Goal: Information Seeking & Learning: Learn about a topic

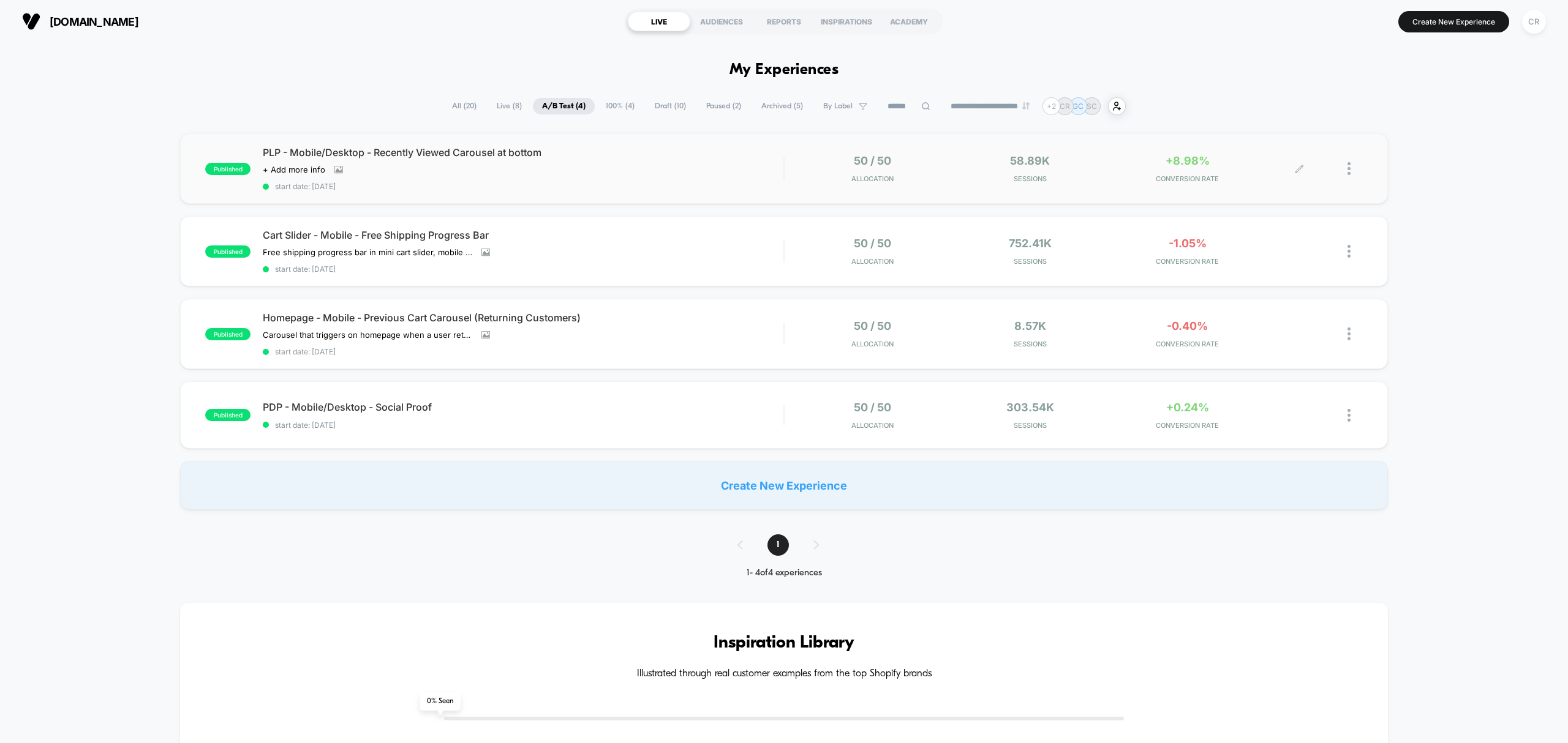
click at [1182, 172] on div "+8.98% CONVERSION RATE" at bounding box center [1187, 168] width 151 height 29
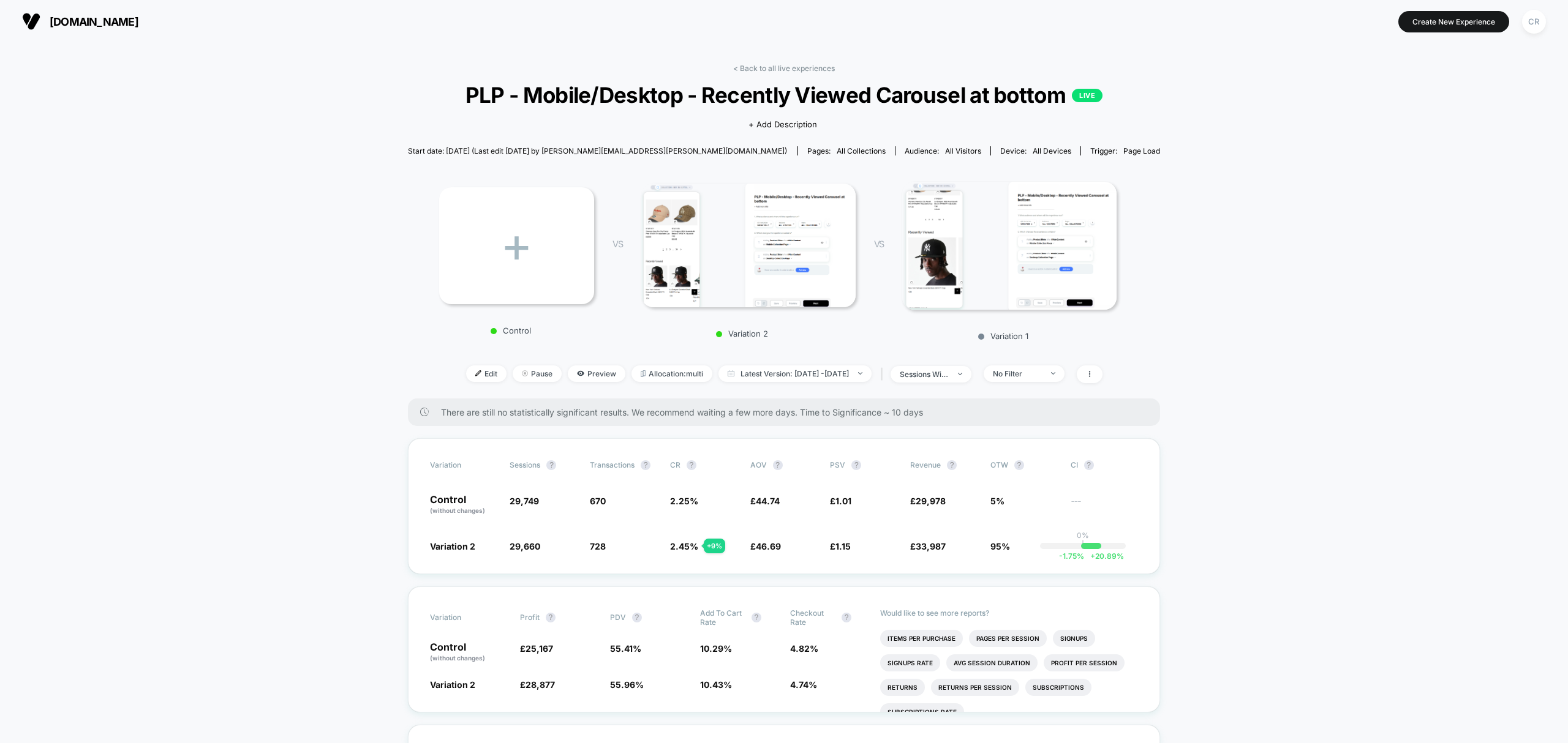
click at [123, 30] on button "[DOMAIN_NAME]" at bounding box center [80, 22] width 124 height 20
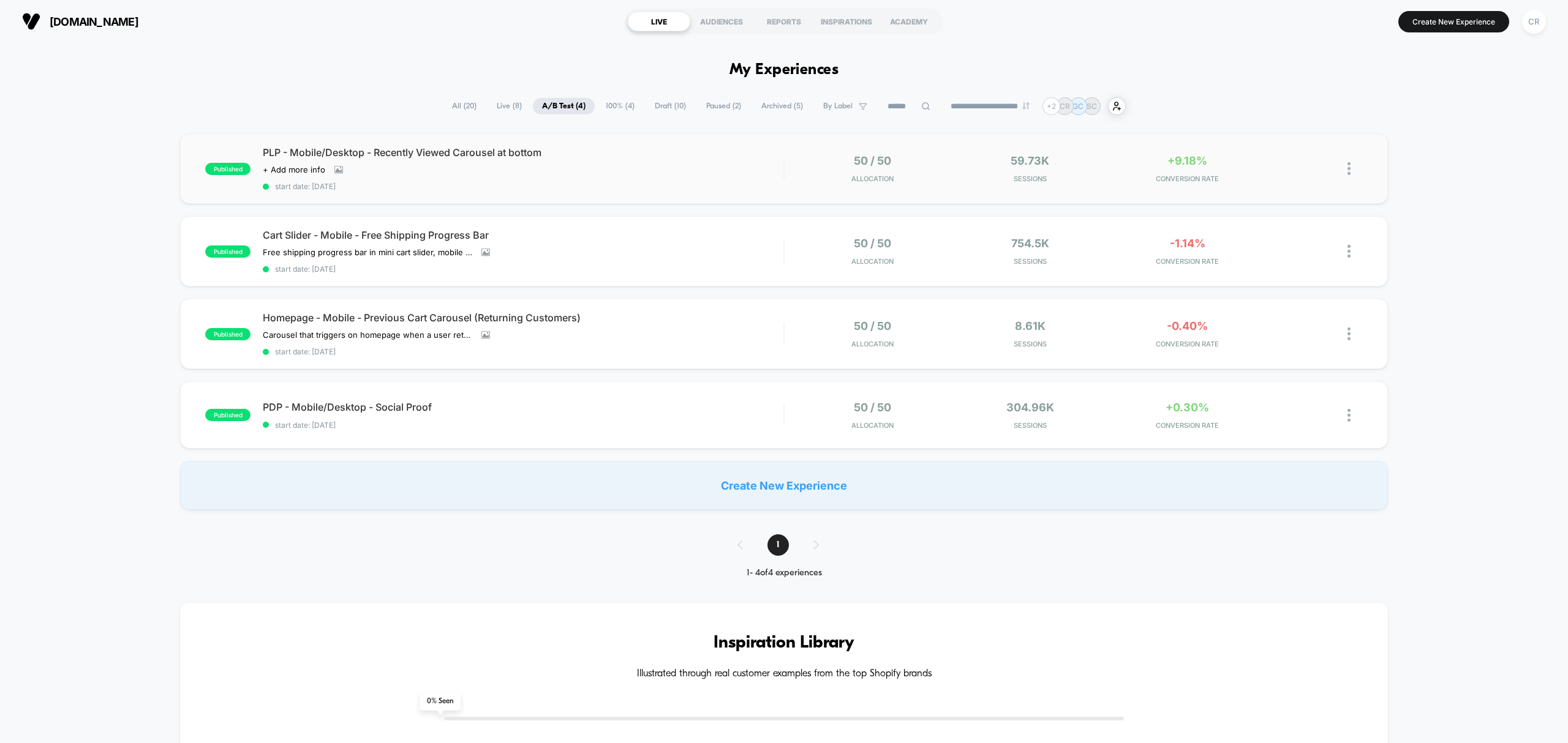
click at [1181, 152] on div "published PLP - Mobile/Desktop - Recently Viewed Carousel at bottom Click to vi…" at bounding box center [783, 168] width 1207 height 70
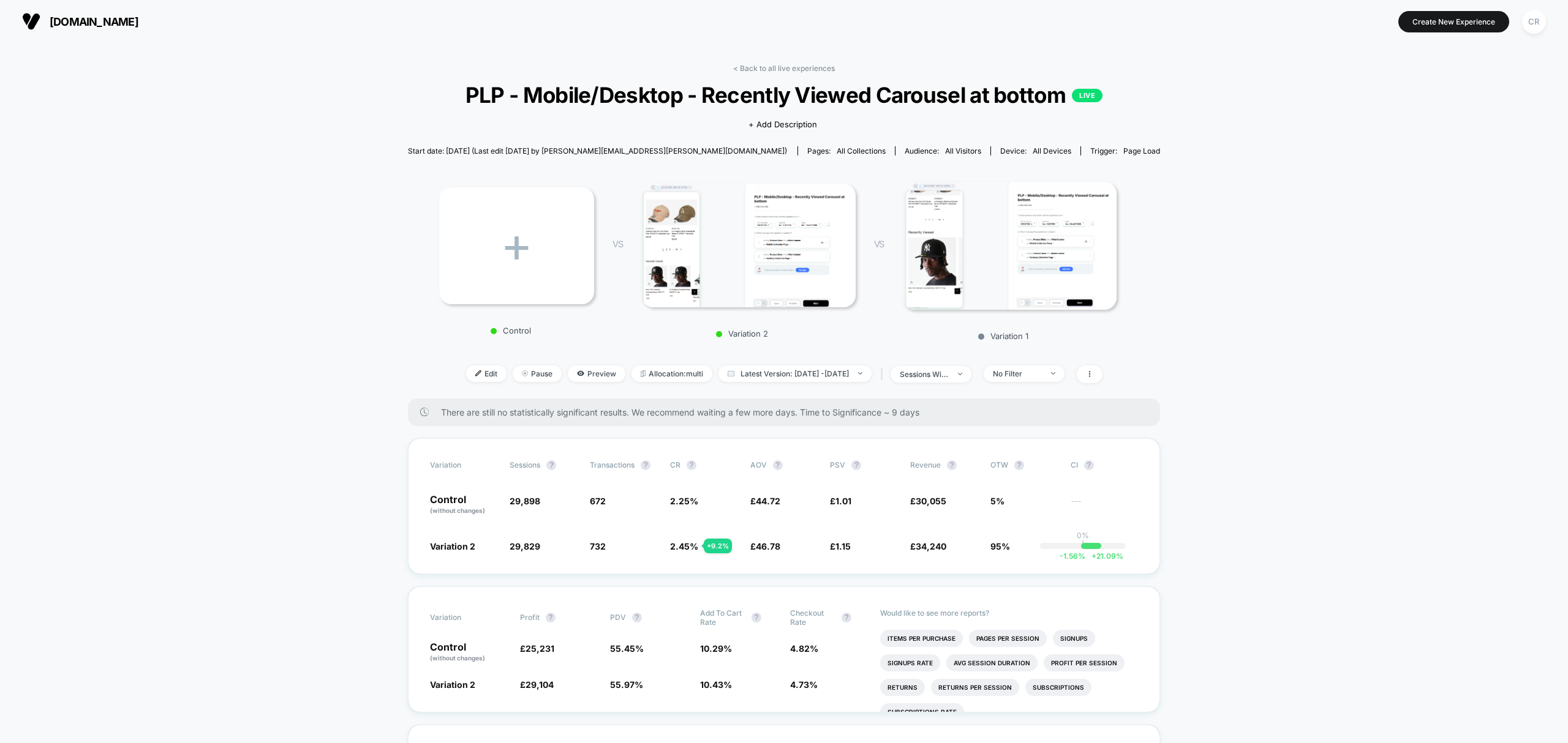
click at [766, 73] on div "< Back to all live experiences PLP - Mobile/Desktop - Recently Viewed Carousel …" at bounding box center [785, 230] width 753 height 335
click at [768, 69] on link "< Back to all live experiences" at bounding box center [784, 67] width 102 height 9
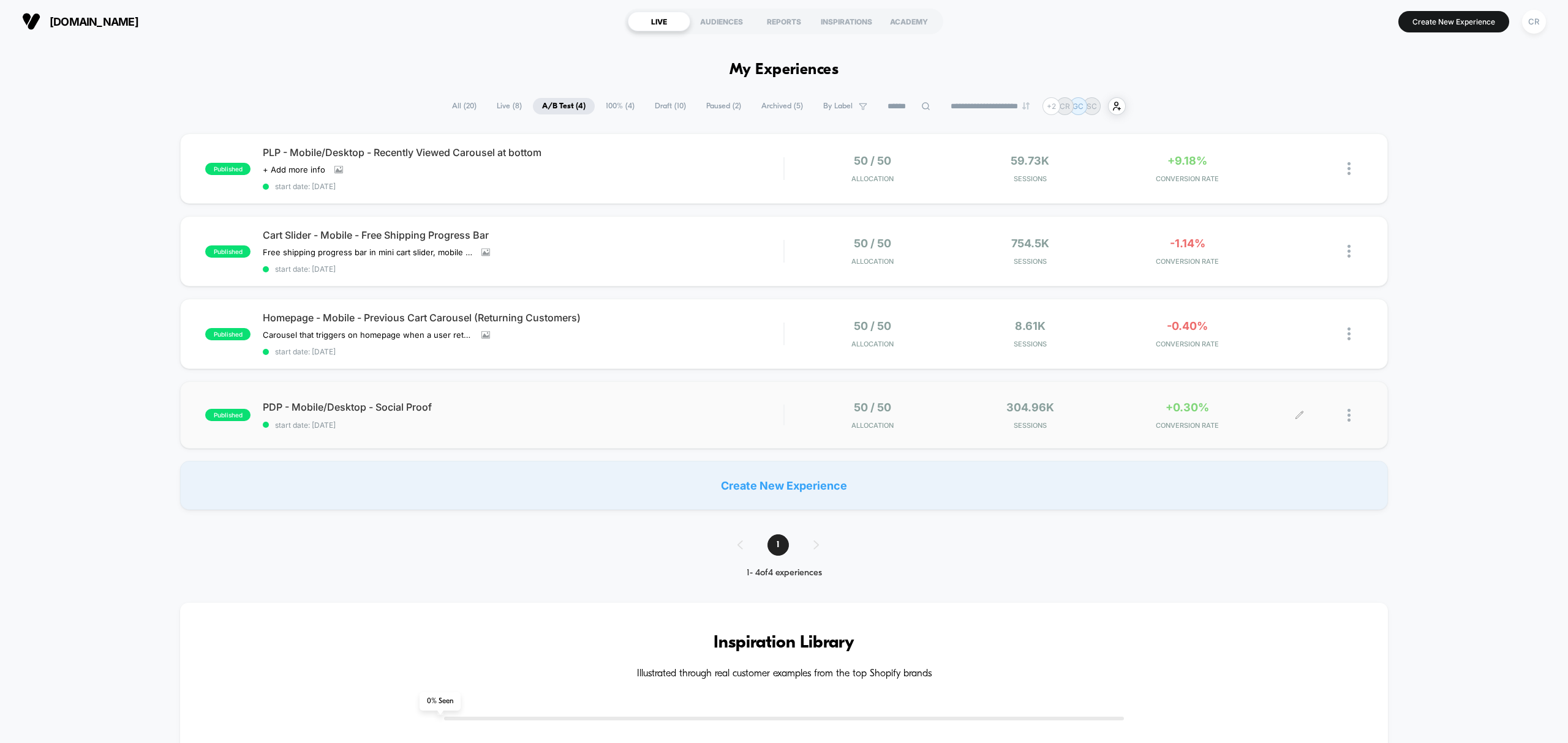
click at [1182, 412] on div "+0.30% CONVERSION RATE" at bounding box center [1187, 415] width 151 height 29
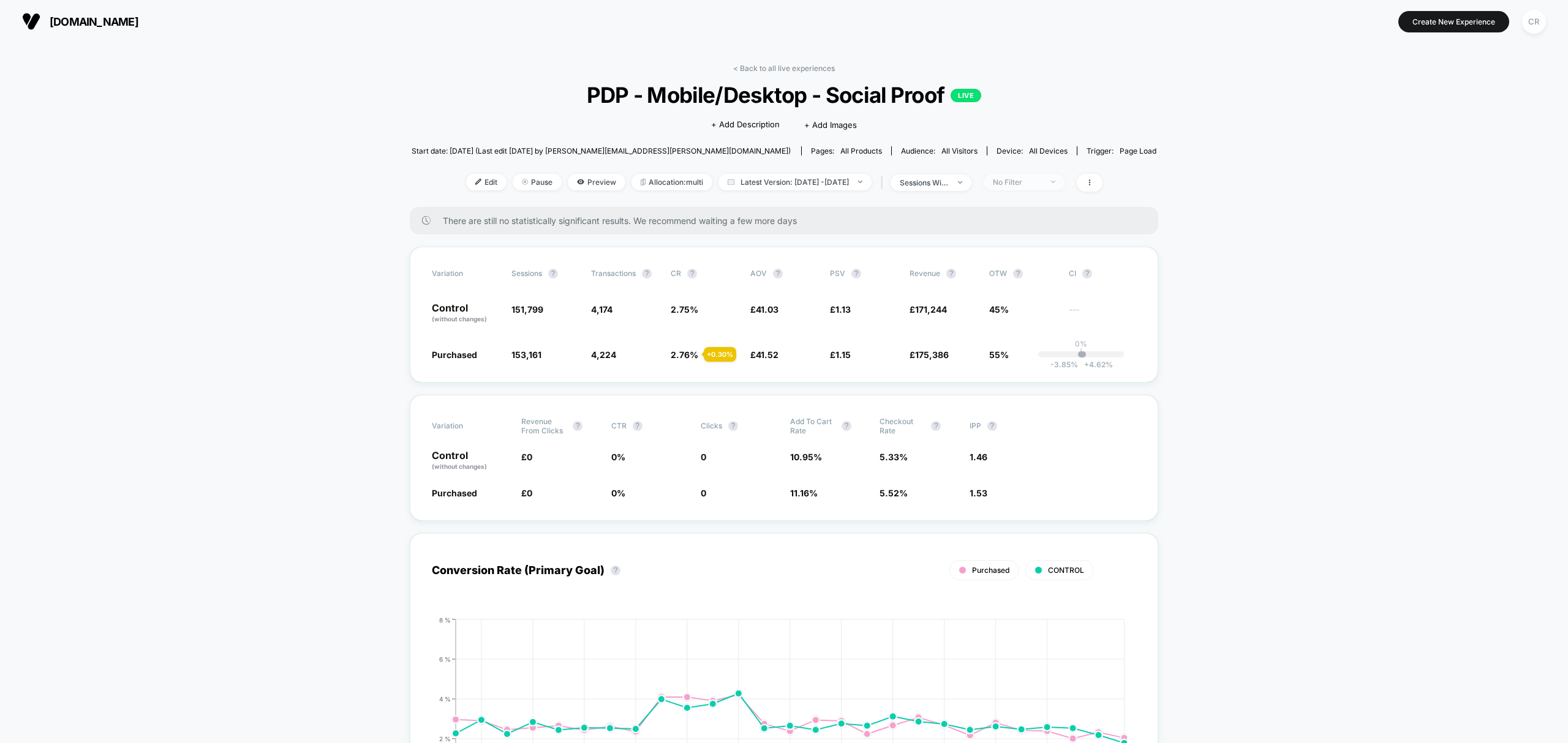
click at [1031, 183] on div "No Filter" at bounding box center [1017, 182] width 49 height 9
click at [1015, 232] on div "Mobile Visitors" at bounding box center [1024, 226] width 78 height 12
click at [1007, 355] on button "Save" at bounding box center [1041, 359] width 112 height 20
click at [1035, 185] on div "Mobile" at bounding box center [1017, 182] width 49 height 9
click at [1040, 275] on span "Returning Visitors" at bounding box center [1040, 276] width 70 height 11
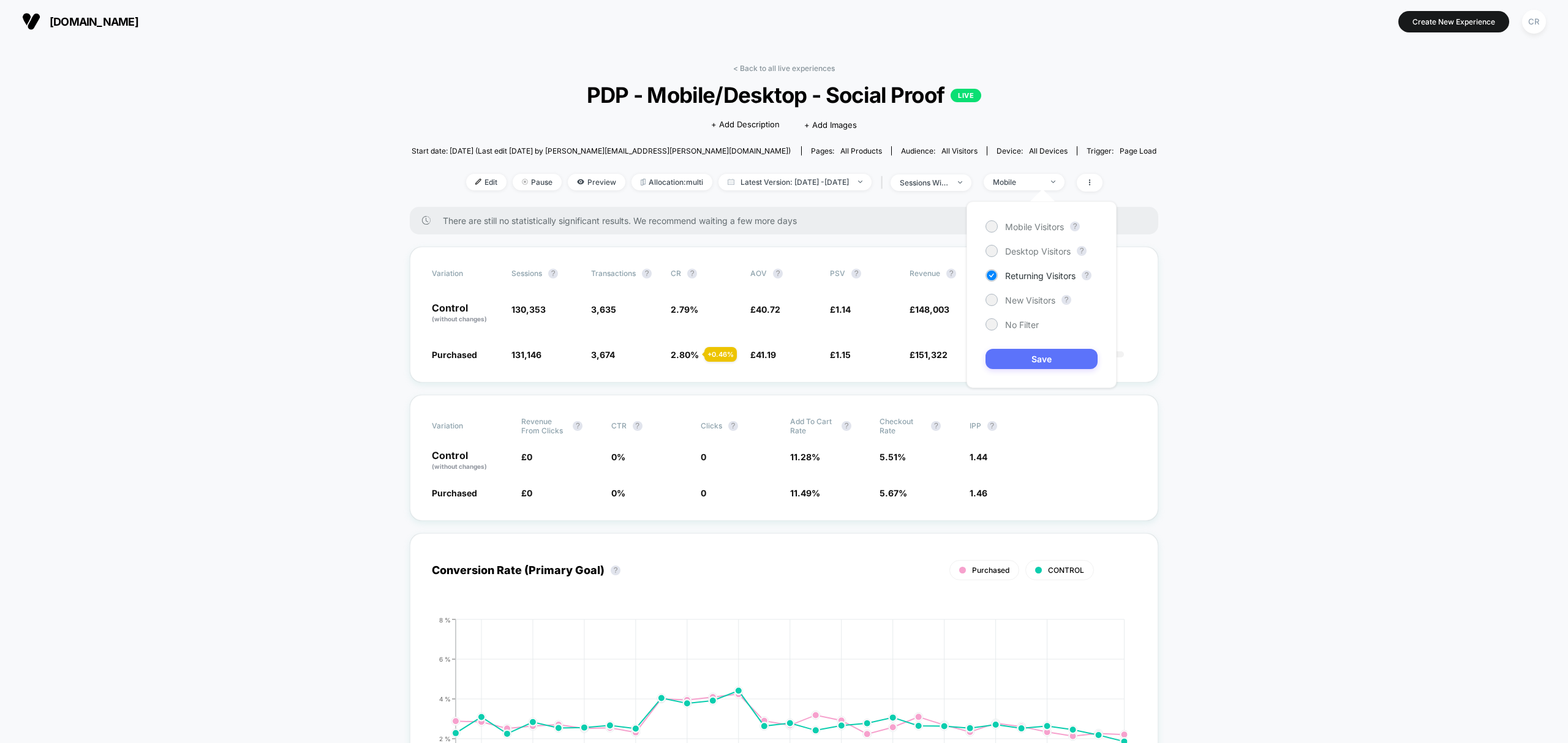
click at [1017, 369] on button "Save" at bounding box center [1041, 359] width 112 height 20
click at [1017, 366] on div "Variation Sessions ? Transactions ? CR ? AOV ? PSV ? Revenue ? OTW ? CI ? Contr…" at bounding box center [784, 315] width 748 height 136
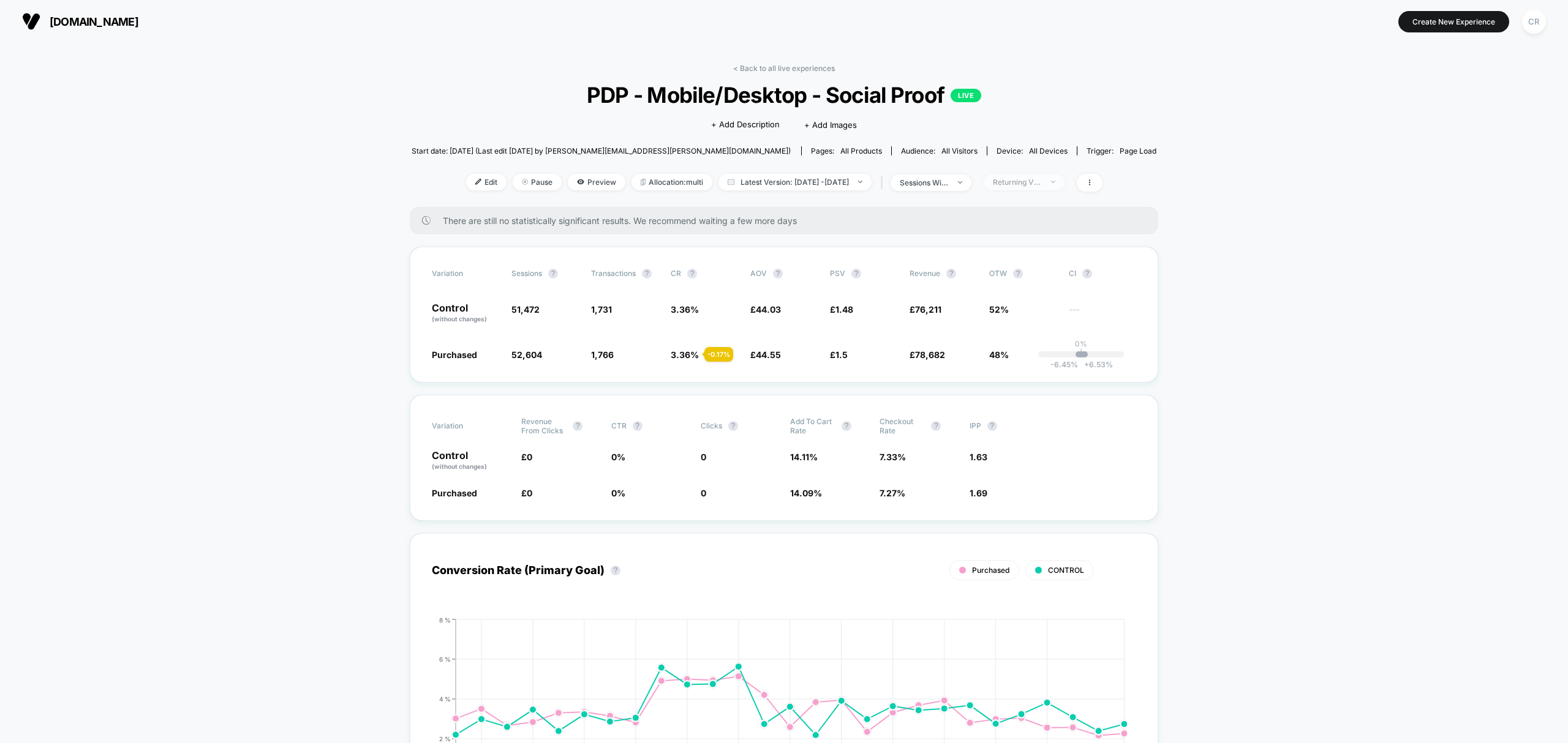
click at [1040, 174] on span "Returning Visitors" at bounding box center [1024, 182] width 81 height 17
drag, startPoint x: 1029, startPoint y: 304, endPoint x: 1030, endPoint y: 326, distance: 22.0
click at [1029, 305] on span "New Visitors" at bounding box center [1030, 300] width 50 height 11
click at [1023, 353] on button "Save" at bounding box center [1041, 359] width 112 height 20
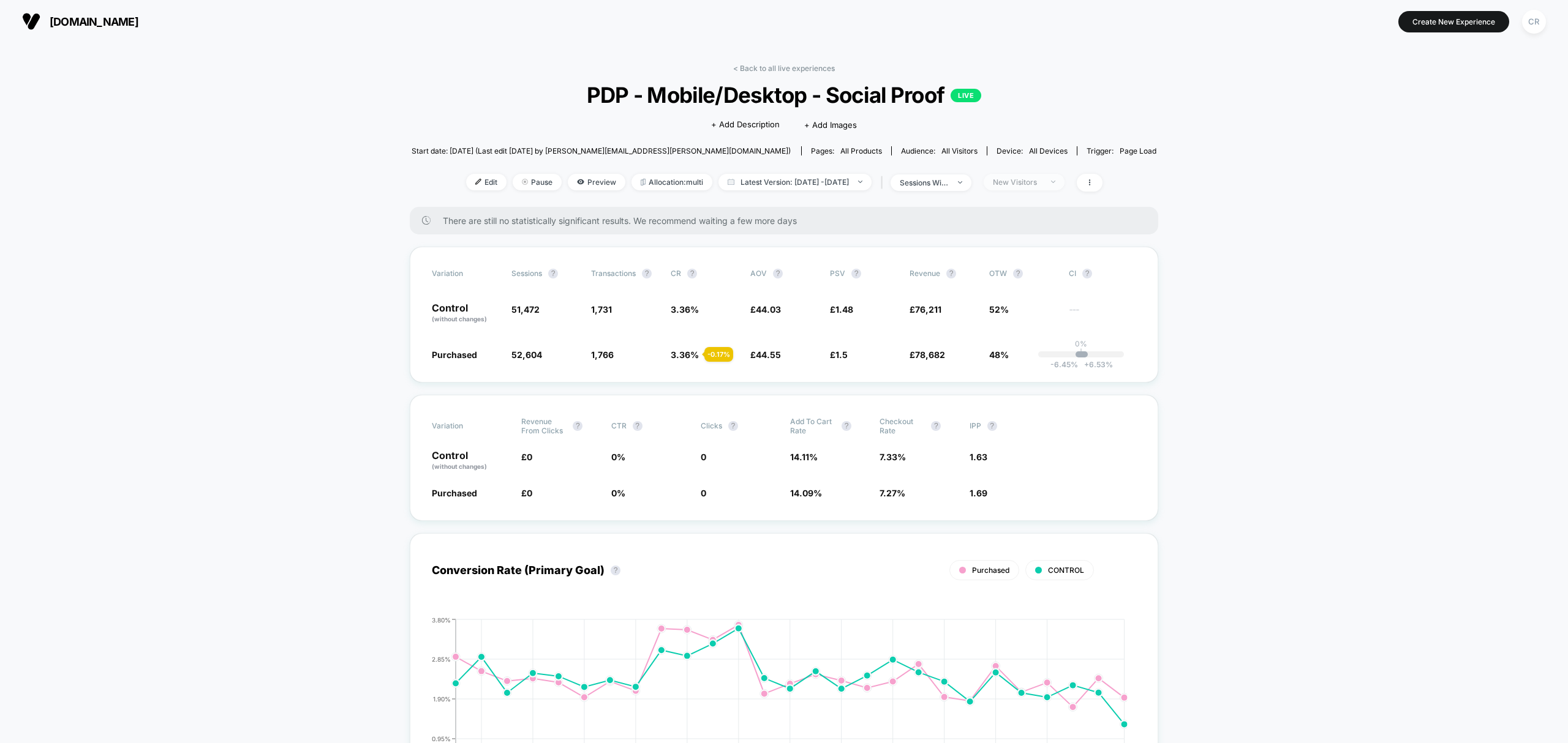
click at [1037, 185] on div "New Visitors" at bounding box center [1017, 182] width 49 height 9
click at [1007, 326] on span "No Filter" at bounding box center [1022, 324] width 34 height 11
click at [1025, 356] on button "Save" at bounding box center [1041, 359] width 112 height 20
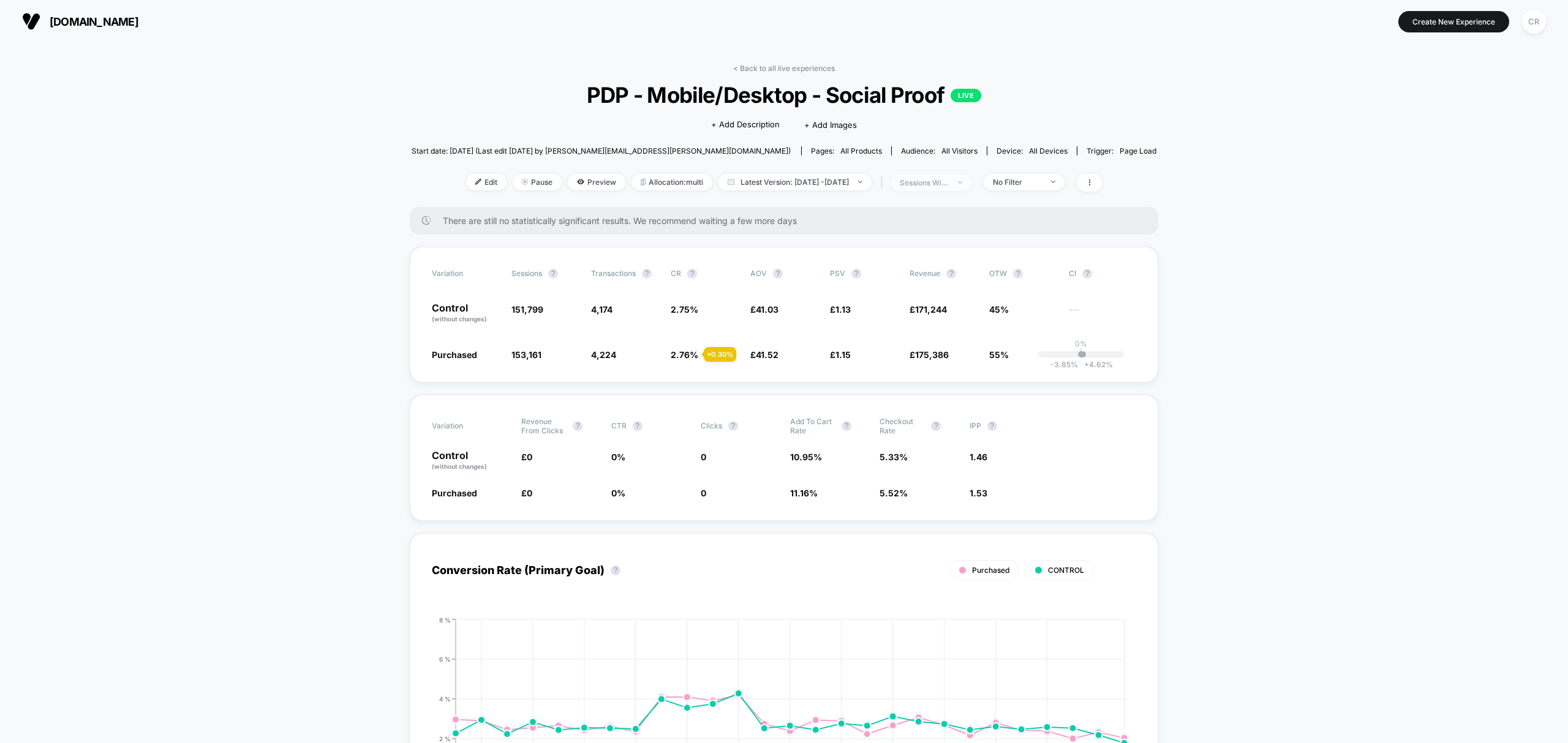
click at [957, 187] on span "sessions with impression" at bounding box center [931, 183] width 81 height 17
click at [654, 194] on div "< Back to all live experiences PDP - Mobile/Desktop - Social Proof LIVE Click t…" at bounding box center [784, 134] width 745 height 143
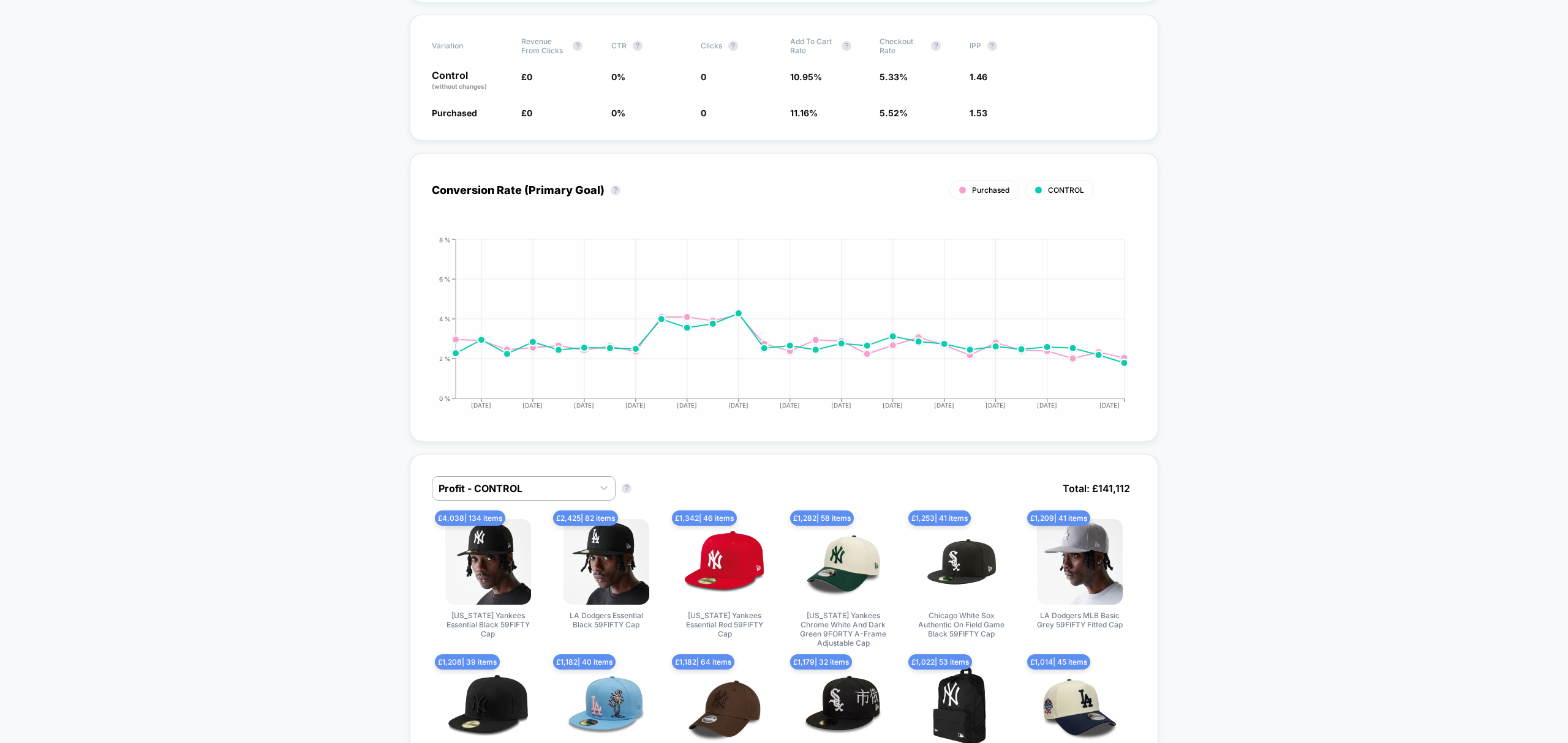
scroll to position [408, 0]
